Goal: Find contact information: Find contact information

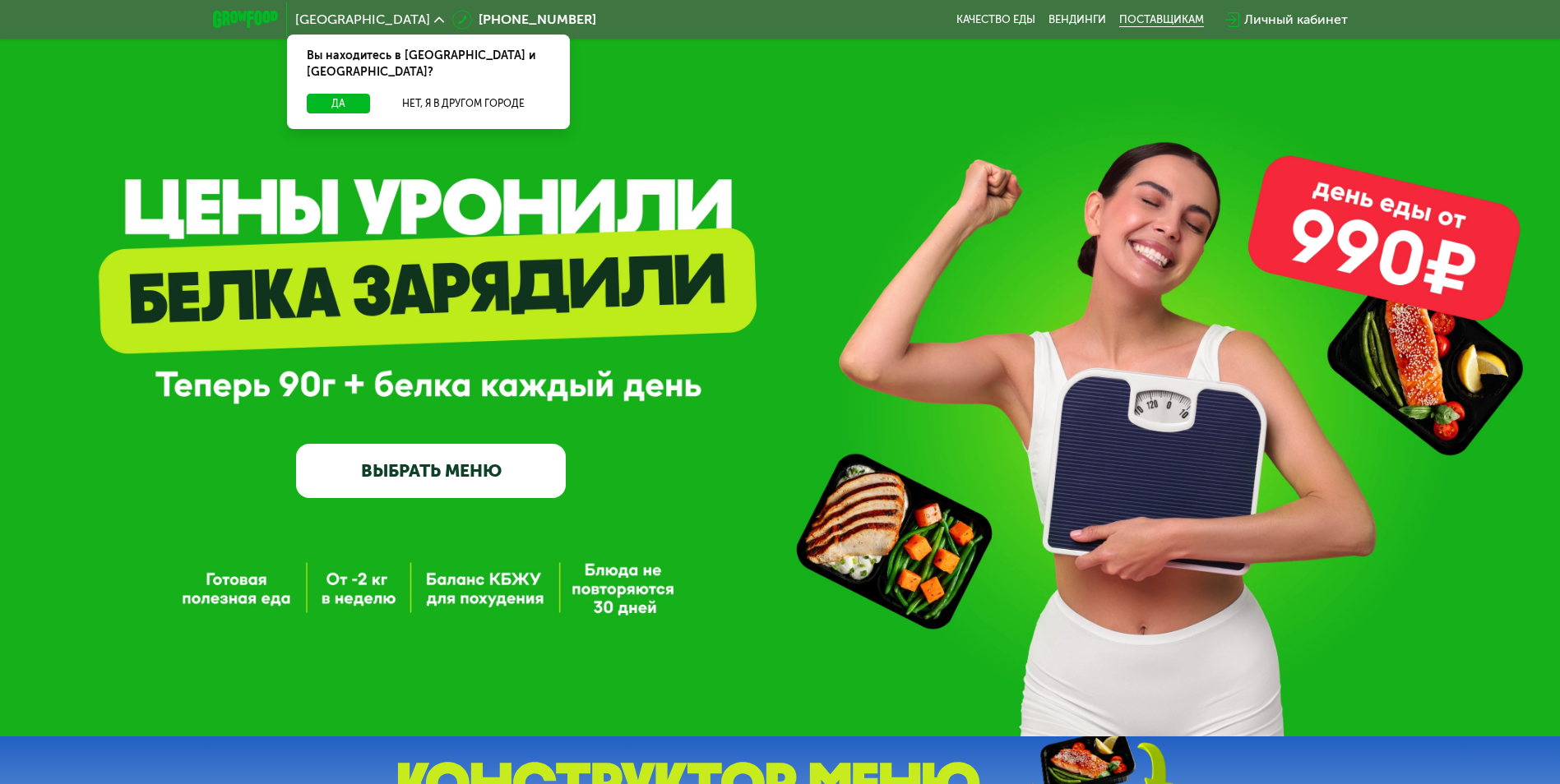
click at [1130, 17] on div "поставщикам" at bounding box center [1162, 19] width 85 height 13
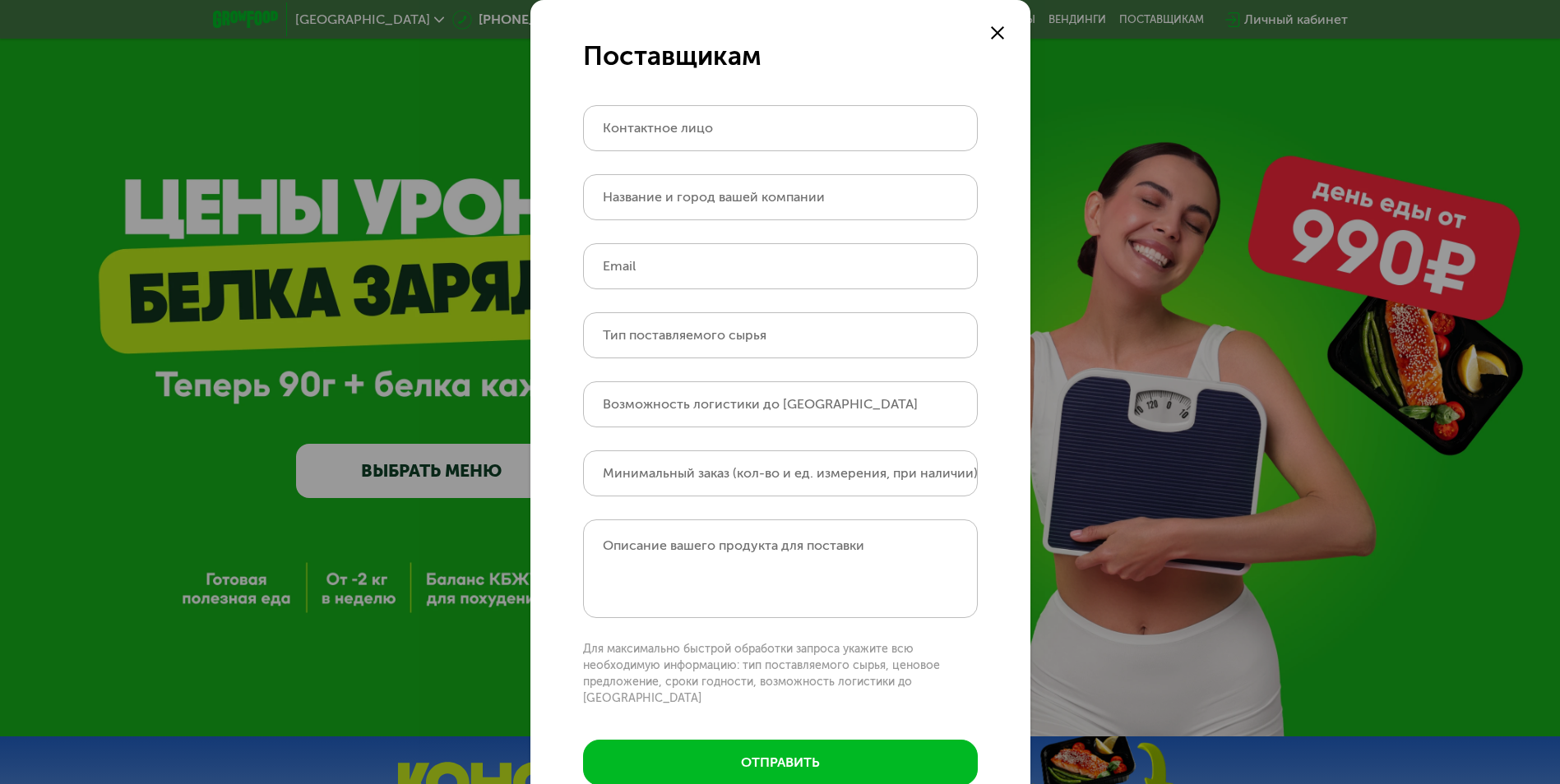
click at [995, 25] on div at bounding box center [998, 33] width 20 height 20
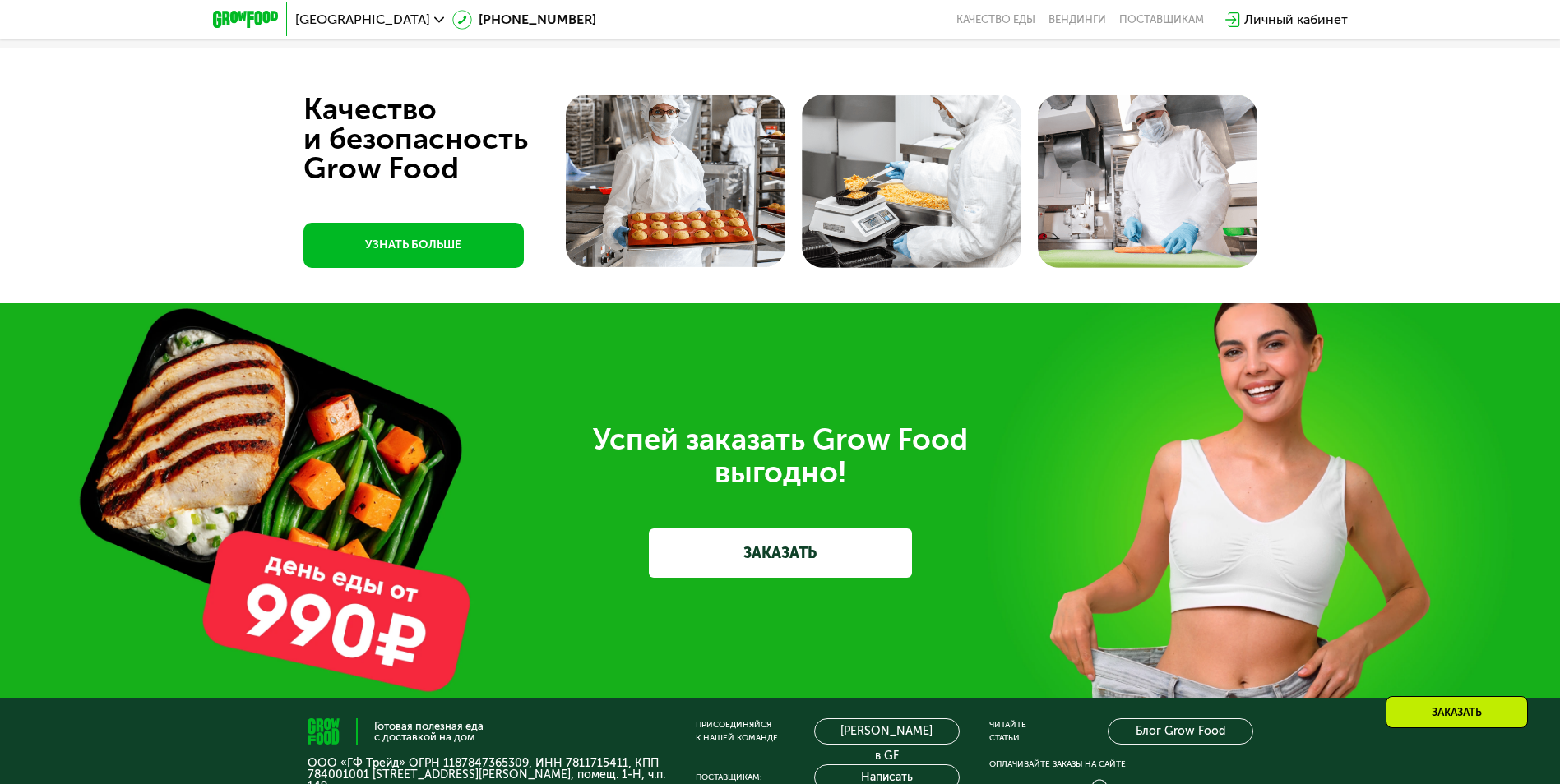
scroll to position [5133, 0]
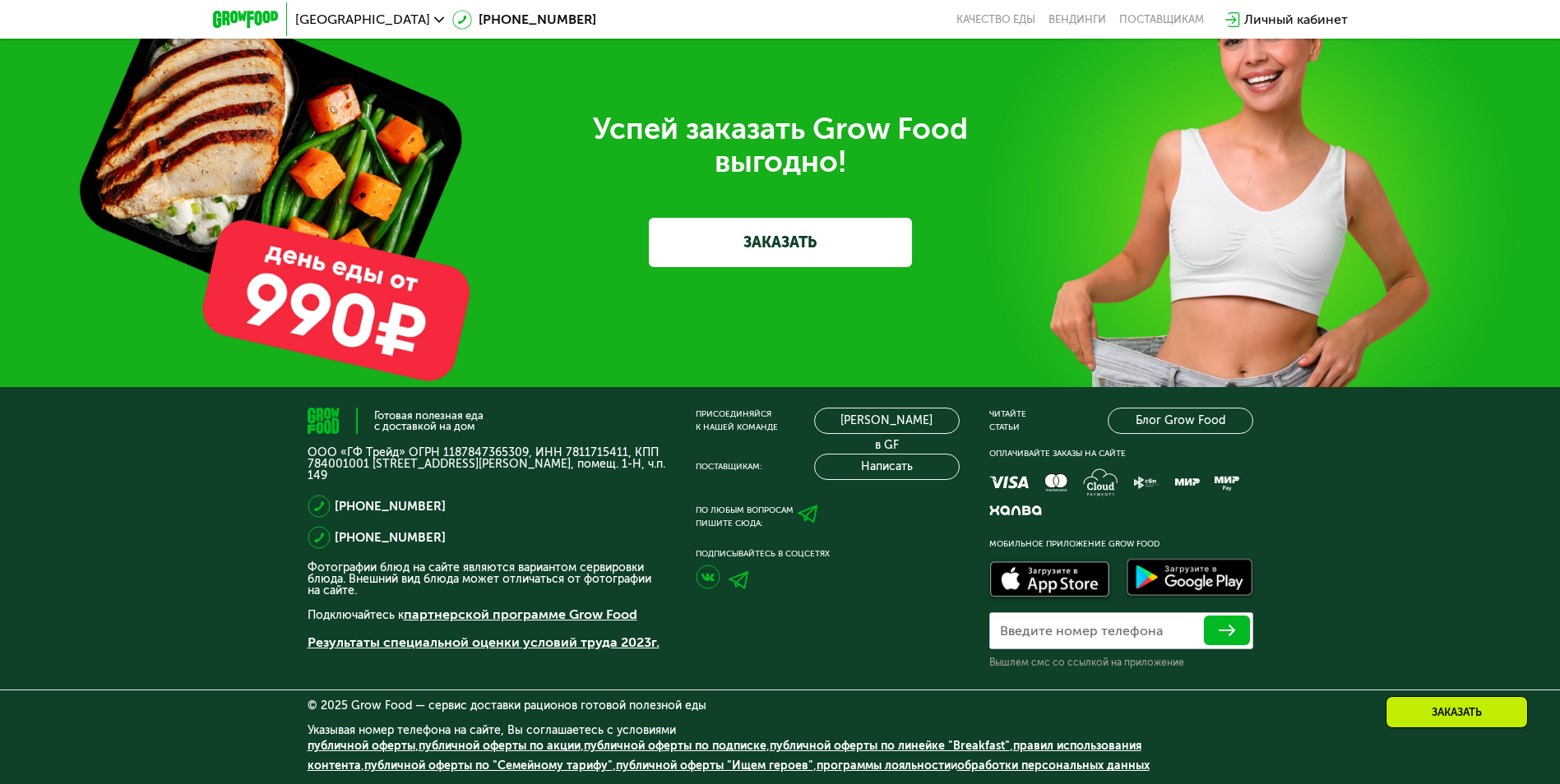
click at [511, 530] on div "[PHONE_NUMBER]" at bounding box center [486, 537] width 358 height 23
drag, startPoint x: 367, startPoint y: 449, endPoint x: 281, endPoint y: 449, distance: 86.0
click at [281, 449] on div "Готовая полезная еда с доставкой на дом ООО «ГФ Трейд» ОГРН 1187847365309, ИНН …" at bounding box center [780, 586] width 1560 height 398
drag, startPoint x: 281, startPoint y: 449, endPoint x: 405, endPoint y: 449, distance: 124.0
click at [398, 447] on p "ООО «ГФ Трейд» ОГРН 1187847365309, ИНН 7811715411, КПП 784001001 [STREET_ADDRES…" at bounding box center [486, 465] width 358 height 35
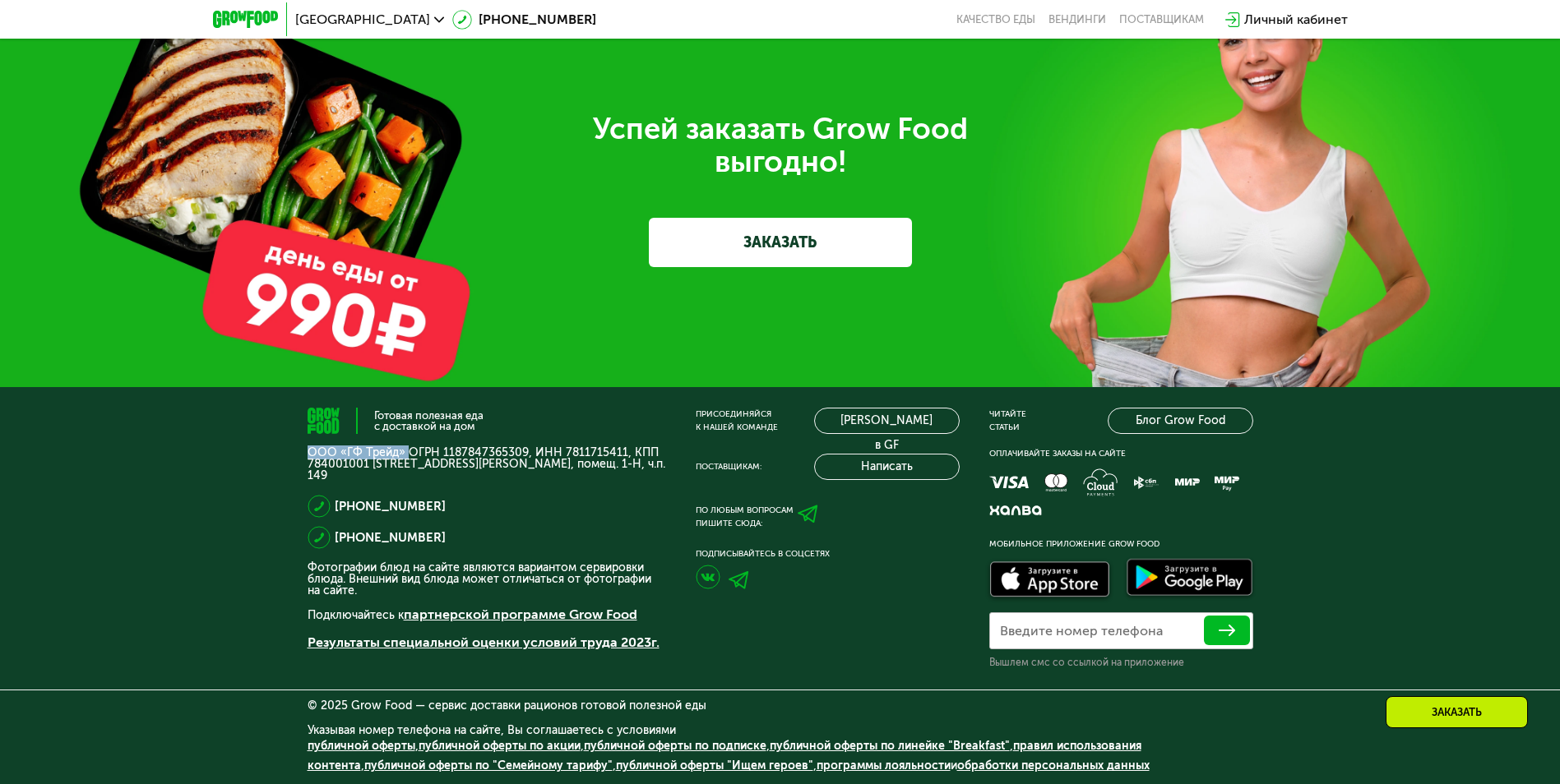
drag, startPoint x: 405, startPoint y: 449, endPoint x: 308, endPoint y: 450, distance: 97.0
click at [308, 450] on p "ООО «ГФ Трейд» ОГРН 1187847365309, ИНН 7811715411, КПП 784001001 [STREET_ADDRES…" at bounding box center [486, 465] width 358 height 35
copy p "ООО «ГФ Трейд»"
